Goal: Task Accomplishment & Management: Manage account settings

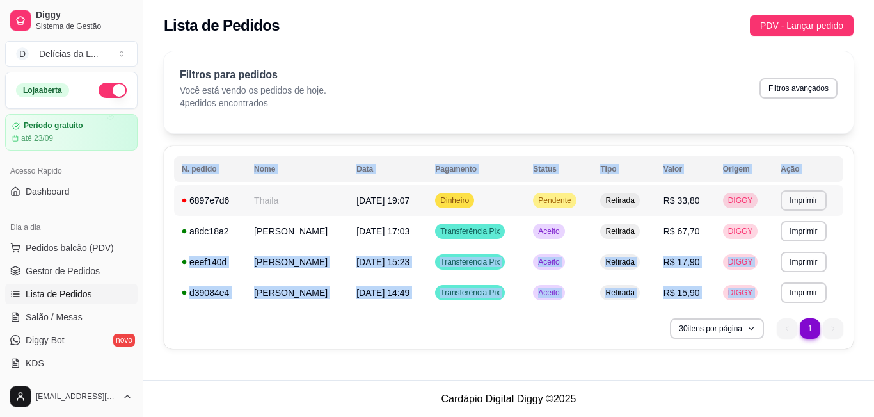
click at [573, 204] on span "Pendente" at bounding box center [555, 200] width 38 height 10
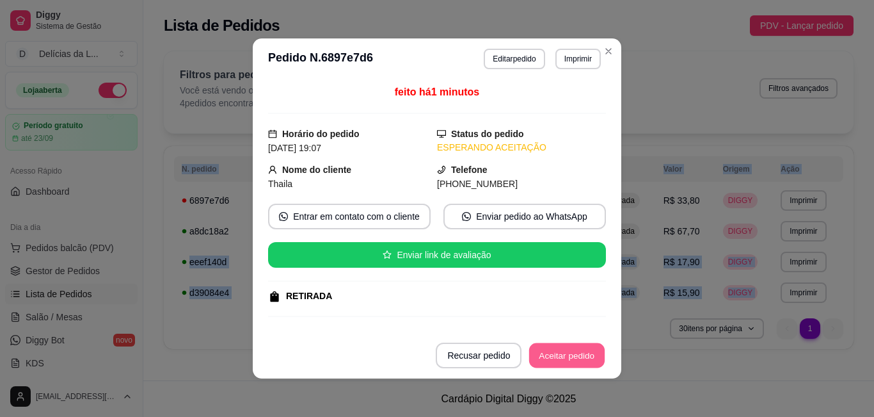
click at [557, 360] on button "Aceitar pedido" at bounding box center [567, 355] width 76 height 25
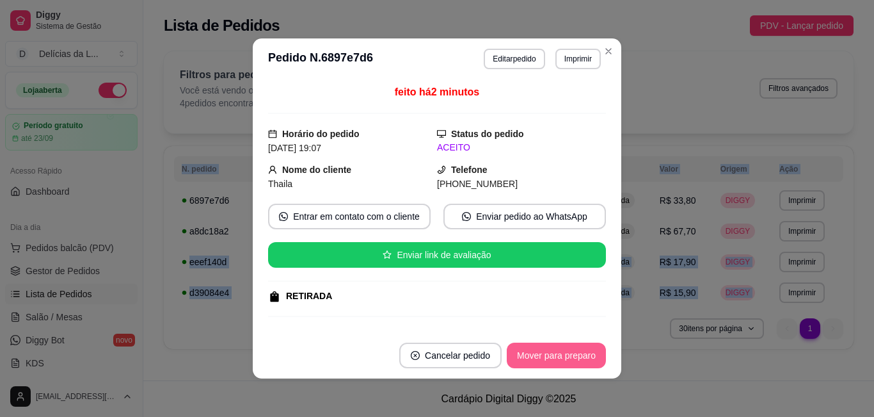
click at [557, 360] on button "Mover para preparo" at bounding box center [556, 355] width 99 height 26
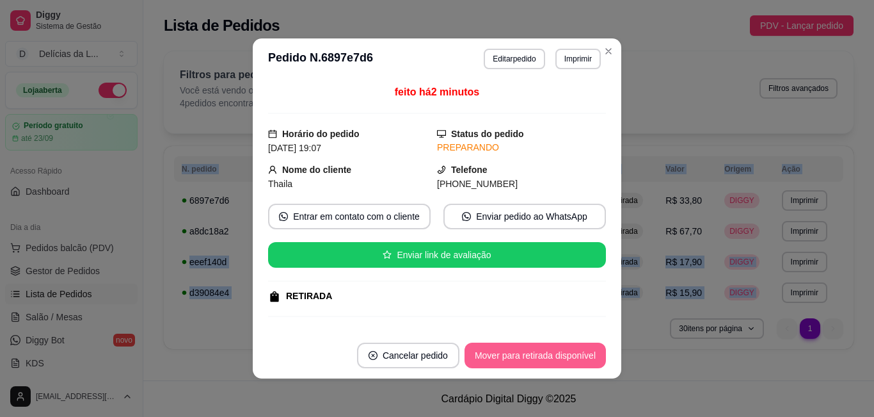
click at [554, 356] on button "Mover para retirada disponível" at bounding box center [535, 355] width 141 height 26
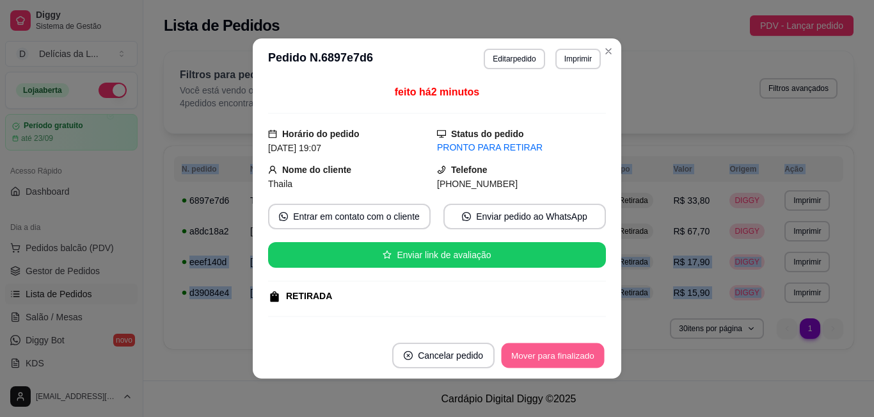
click at [554, 356] on button "Mover para finalizado" at bounding box center [553, 355] width 103 height 25
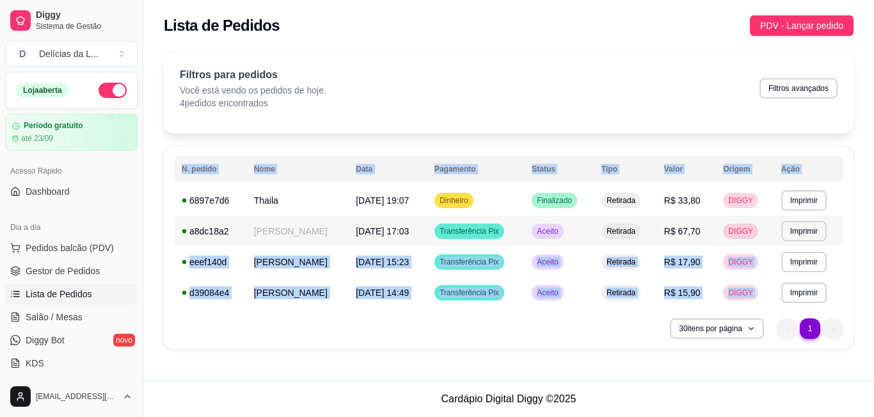
click at [552, 233] on div "Aceito" at bounding box center [547, 230] width 31 height 15
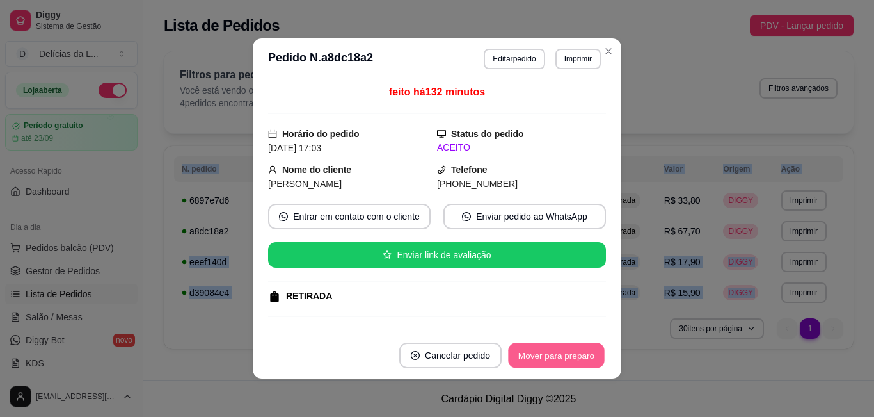
click at [564, 360] on button "Mover para preparo" at bounding box center [556, 355] width 96 height 25
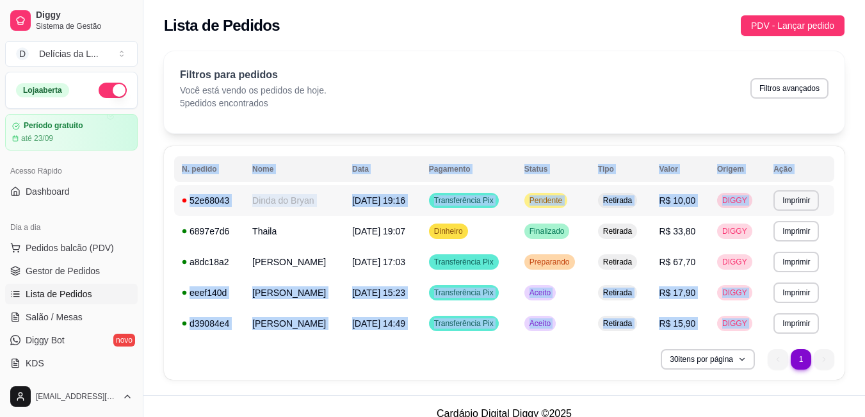
click at [344, 196] on td "Dinda do Bryan" at bounding box center [294, 200] width 100 height 31
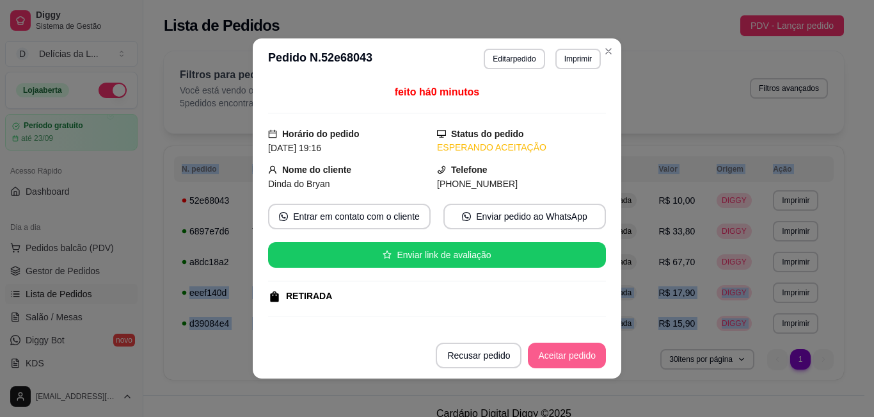
click at [570, 347] on button "Aceitar pedido" at bounding box center [567, 355] width 78 height 26
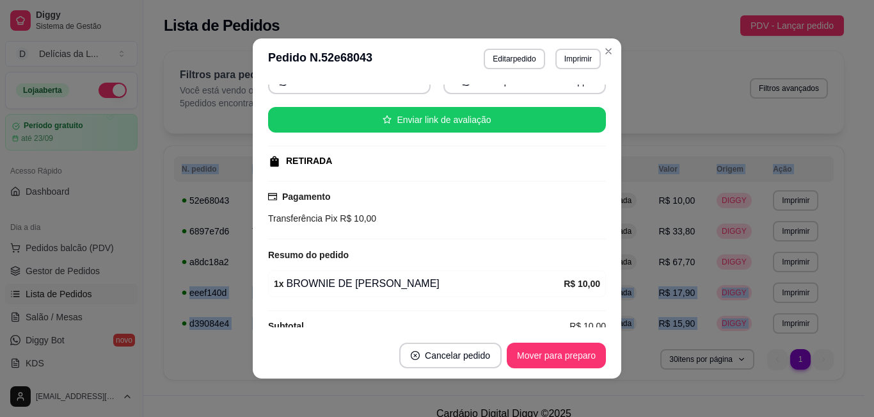
scroll to position [155, 0]
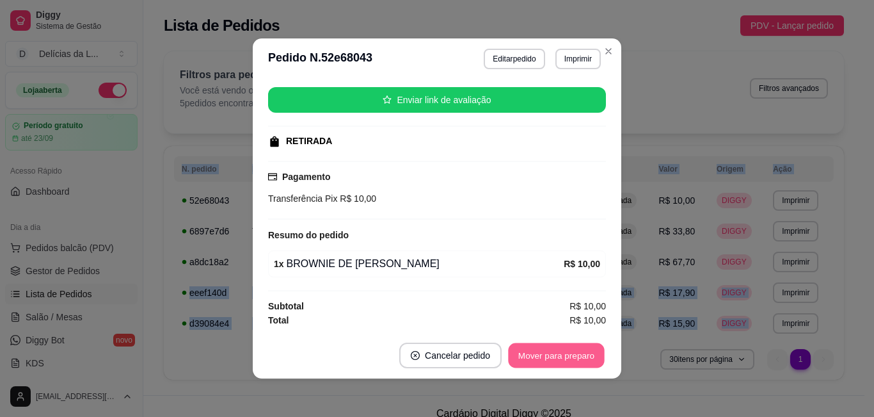
click at [564, 348] on button "Mover para preparo" at bounding box center [556, 355] width 96 height 25
click at [564, 348] on button "Mover para retirada disponível" at bounding box center [535, 355] width 137 height 25
click at [564, 348] on button "Mover para finalizado" at bounding box center [553, 355] width 103 height 25
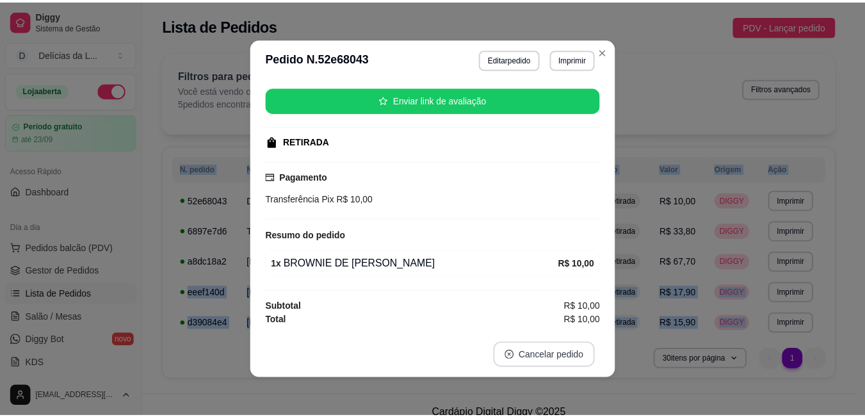
scroll to position [125, 0]
